Goal: Task Accomplishment & Management: Manage account settings

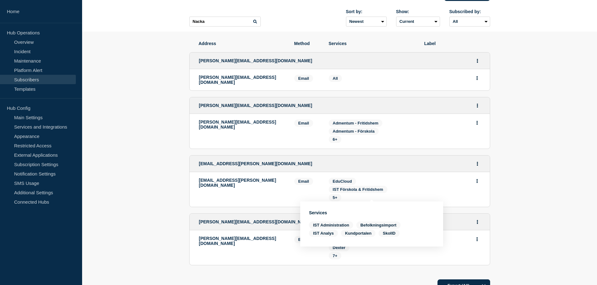
click at [140, 152] on section "Address Method Services Label [PERSON_NAME][EMAIL_ADDRESS][DOMAIN_NAME] [PERSON…" at bounding box center [339, 186] width 515 height 308
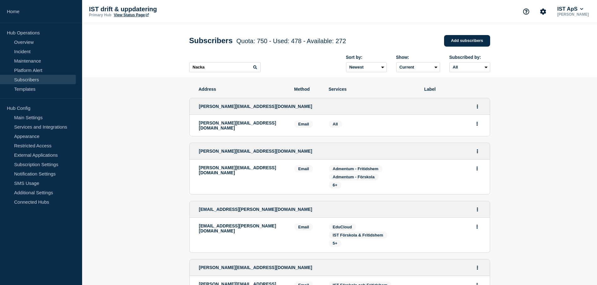
click at [578, 14] on p "[PERSON_NAME]" at bounding box center [573, 14] width 34 height 4
click at [584, 10] on button "IST ApS" at bounding box center [570, 9] width 29 height 6
click at [574, 60] on link "User settings" at bounding box center [576, 59] width 28 height 5
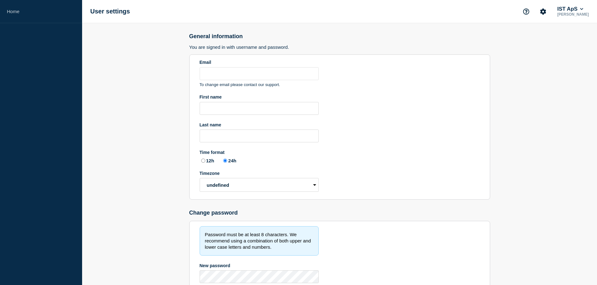
type input "[EMAIL_ADDRESS][DOMAIN_NAME]"
type input "Adis"
type input "Handzic"
radio input "true"
select select "hub"
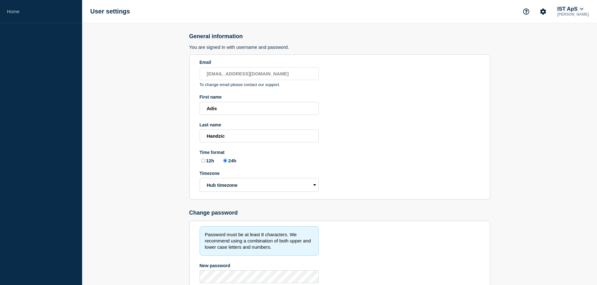
click at [582, 8] on button "IST ApS" at bounding box center [570, 9] width 29 height 6
